Goal: Task Accomplishment & Management: Use online tool/utility

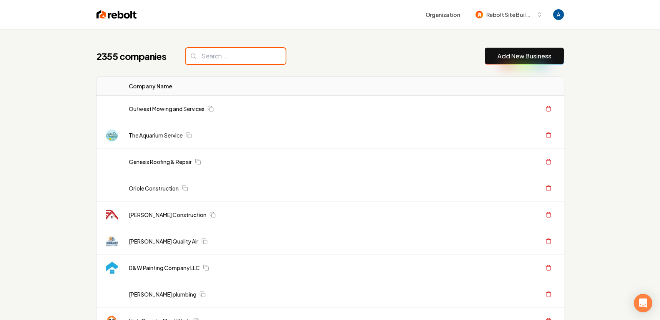
click at [241, 57] on input "search" at bounding box center [236, 56] width 100 height 16
click at [214, 61] on input "search" at bounding box center [236, 56] width 100 height 16
click at [216, 61] on input "search" at bounding box center [236, 56] width 100 height 16
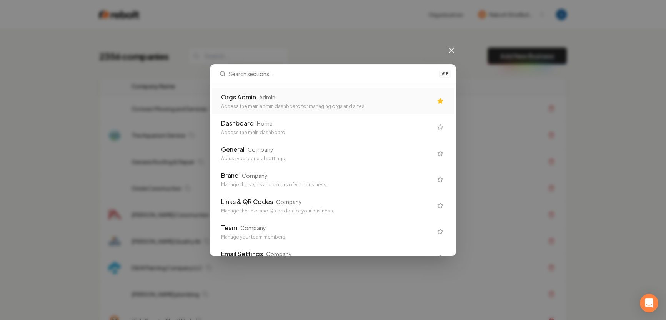
click at [243, 101] on div "Orgs Admin" at bounding box center [238, 97] width 35 height 9
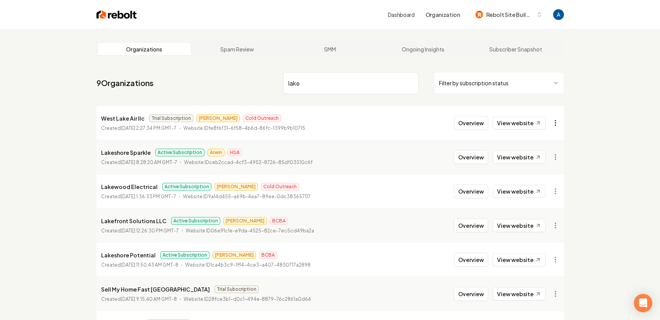
type input "lake"
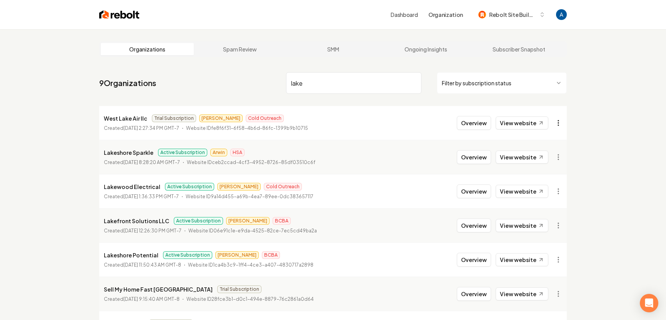
click at [554, 123] on html "Dashboard Organization Rebolt Site Builder Organizations Spam Review SMM Ongoin…" at bounding box center [333, 160] width 666 height 320
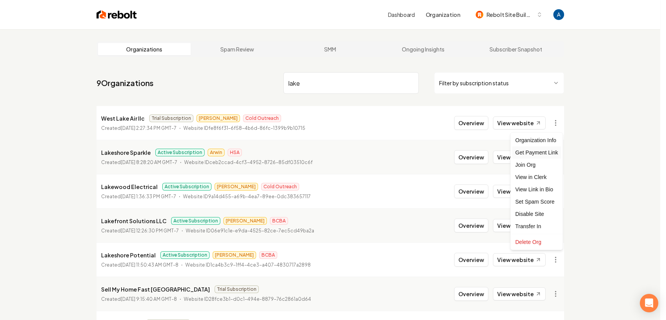
click at [544, 152] on div "Get Payment Link" at bounding box center [536, 152] width 49 height 12
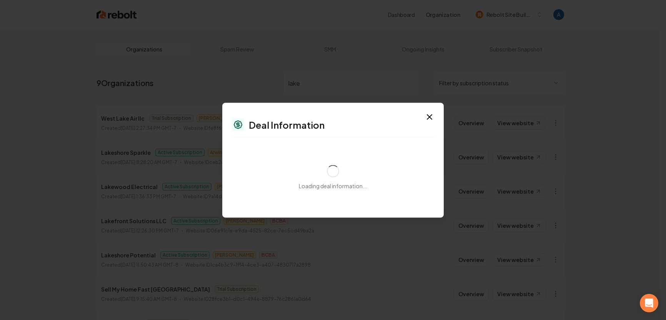
select select "**********"
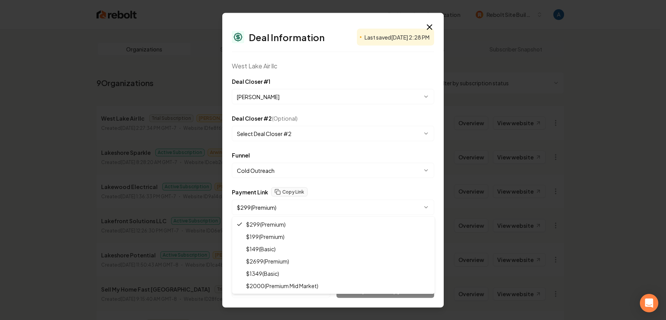
click at [345, 206] on body "Dashboard Organization Rebolt Site Builder Organizations Spam Review SMM Ongoin…" at bounding box center [330, 160] width 660 height 320
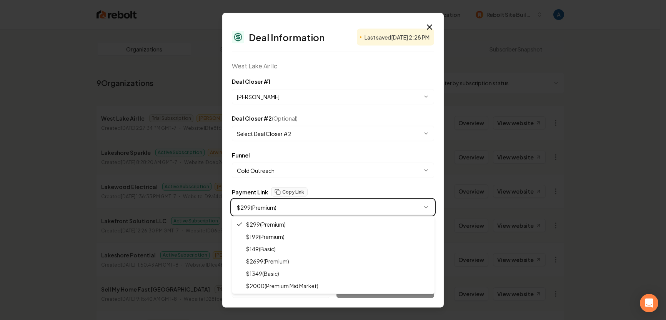
click at [429, 27] on body "Dashboard Organization Rebolt Site Builder Organizations Spam Review SMM Ongoin…" at bounding box center [330, 160] width 660 height 320
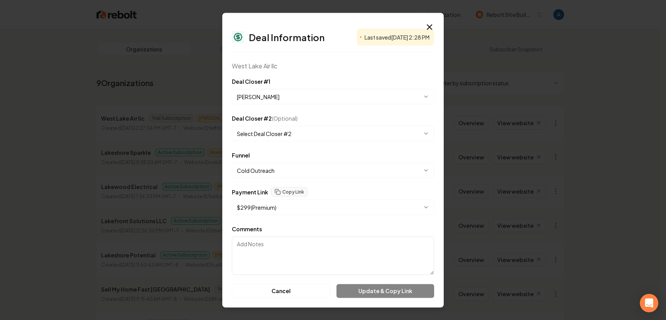
click at [429, 27] on icon "button" at bounding box center [429, 27] width 5 height 5
